Goal: Information Seeking & Learning: Learn about a topic

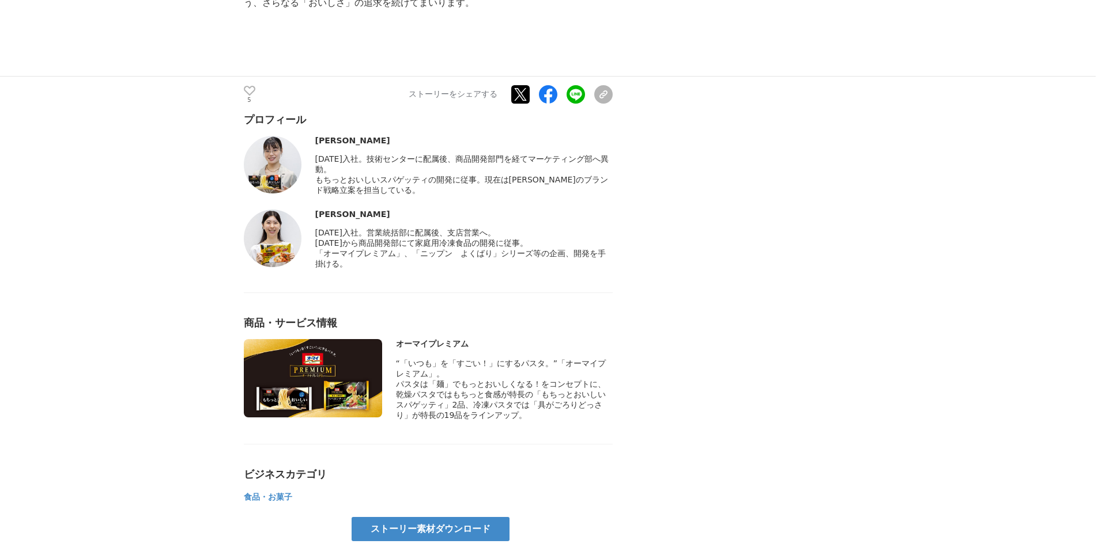
scroll to position [5761, 0]
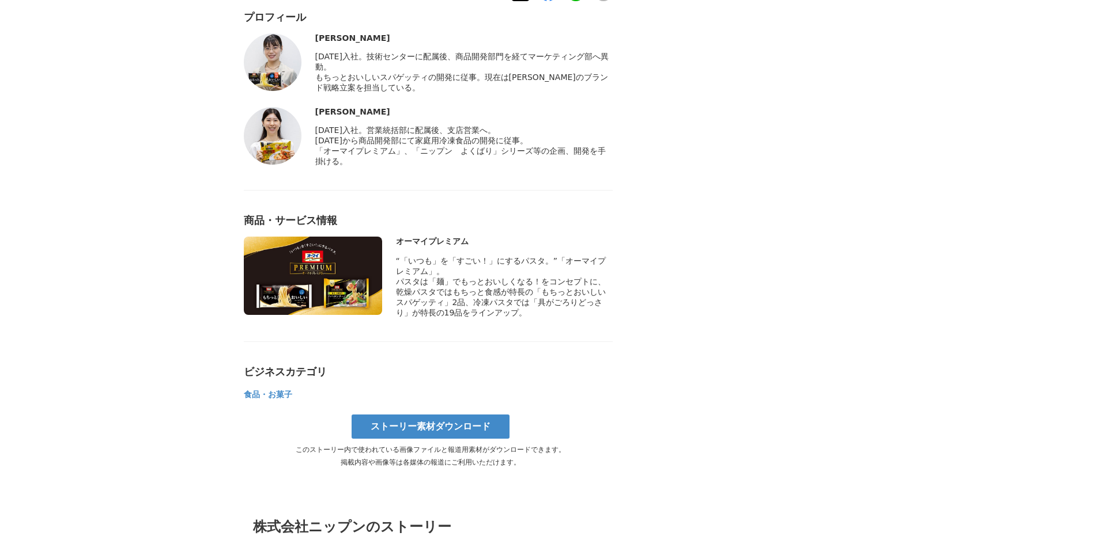
drag, startPoint x: 505, startPoint y: 65, endPoint x: 515, endPoint y: 142, distance: 77.8
click at [515, 142] on div "プロフィール [PERSON_NAME]" at bounding box center [428, 205] width 369 height 391
drag, startPoint x: 514, startPoint y: 143, endPoint x: 505, endPoint y: 78, distance: 65.1
click at [505, 78] on div "プロフィール [PERSON_NAME]" at bounding box center [428, 205] width 369 height 391
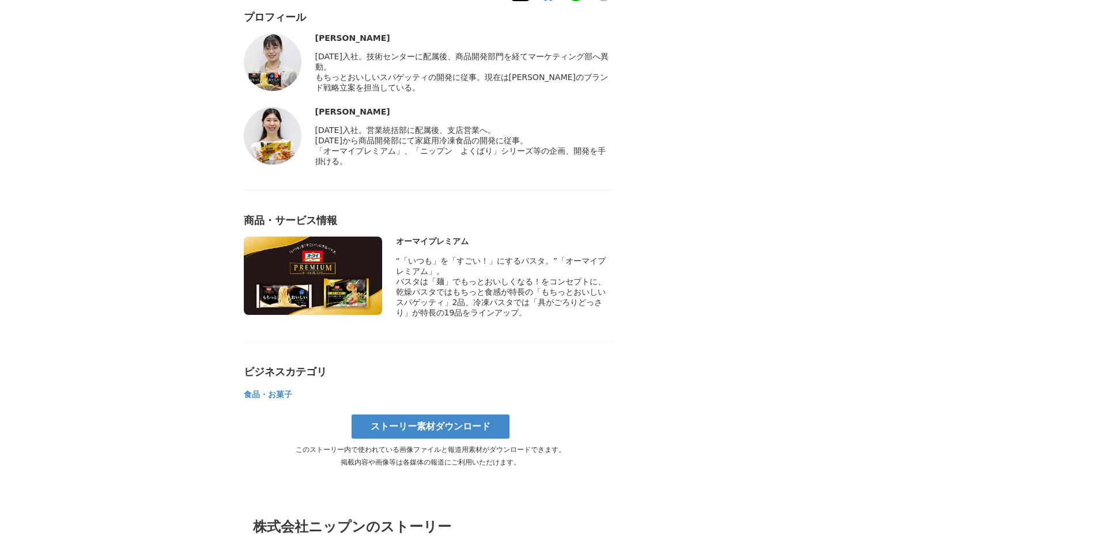
click at [505, 107] on div "[PERSON_NAME]" at bounding box center [463, 111] width 297 height 9
drag, startPoint x: 502, startPoint y: 69, endPoint x: 505, endPoint y: 131, distance: 62.3
click at [505, 131] on div "[PERSON_NAME] [DATE]入社。営業統括部に配属後、支店営業へ。" at bounding box center [463, 137] width 297 height 60
click at [505, 146] on div "「オーマイプレミアム」、「ニップン　よくばり」シリーズ等の企画、開発を手掛ける。" at bounding box center [463, 156] width 297 height 21
drag, startPoint x: 505, startPoint y: 131, endPoint x: 495, endPoint y: 58, distance: 74.3
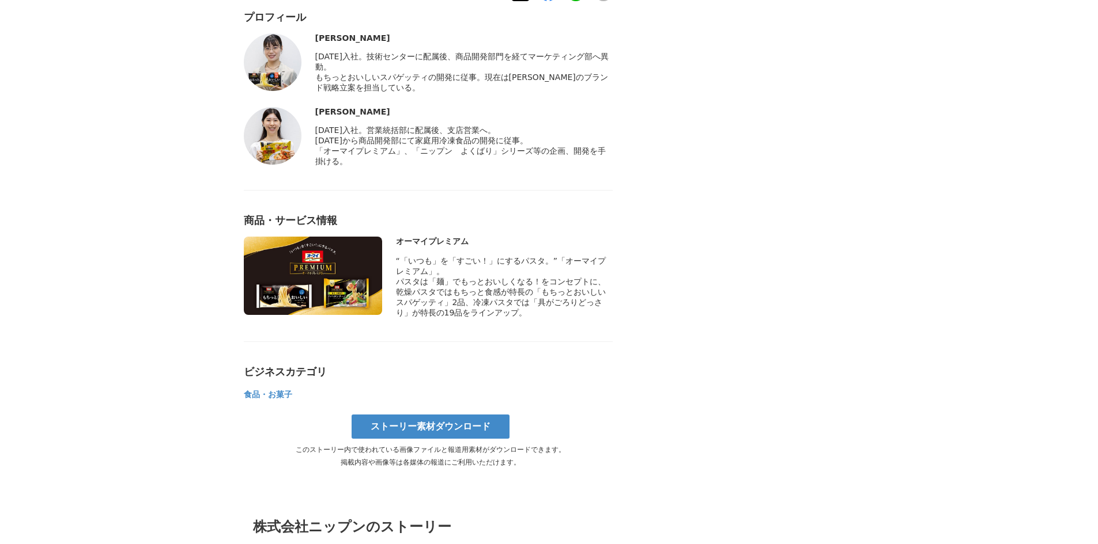
click at [495, 58] on div "プロフィール [PERSON_NAME]" at bounding box center [428, 88] width 369 height 157
click at [498, 146] on div "「オーマイプレミアム」、「ニップン　よくばり」シリーズ等の企画、開発を手掛ける。" at bounding box center [463, 156] width 297 height 21
drag, startPoint x: 498, startPoint y: 134, endPoint x: 491, endPoint y: 39, distance: 95.3
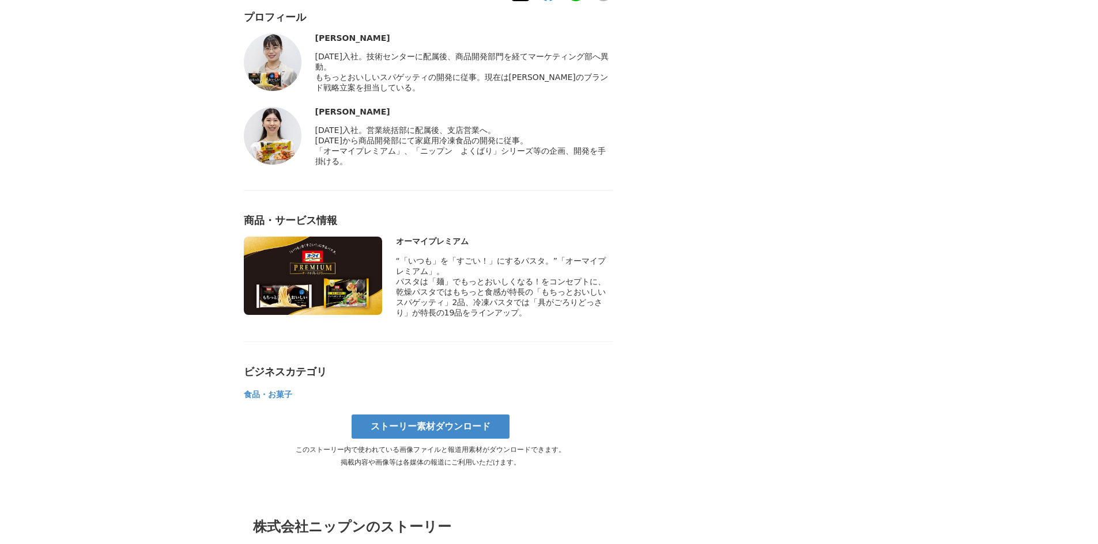
click at [491, 39] on div "プロフィール [PERSON_NAME]" at bounding box center [428, 88] width 369 height 157
click at [485, 107] on div "[PERSON_NAME]" at bounding box center [463, 111] width 297 height 9
